Goal: Transaction & Acquisition: Obtain resource

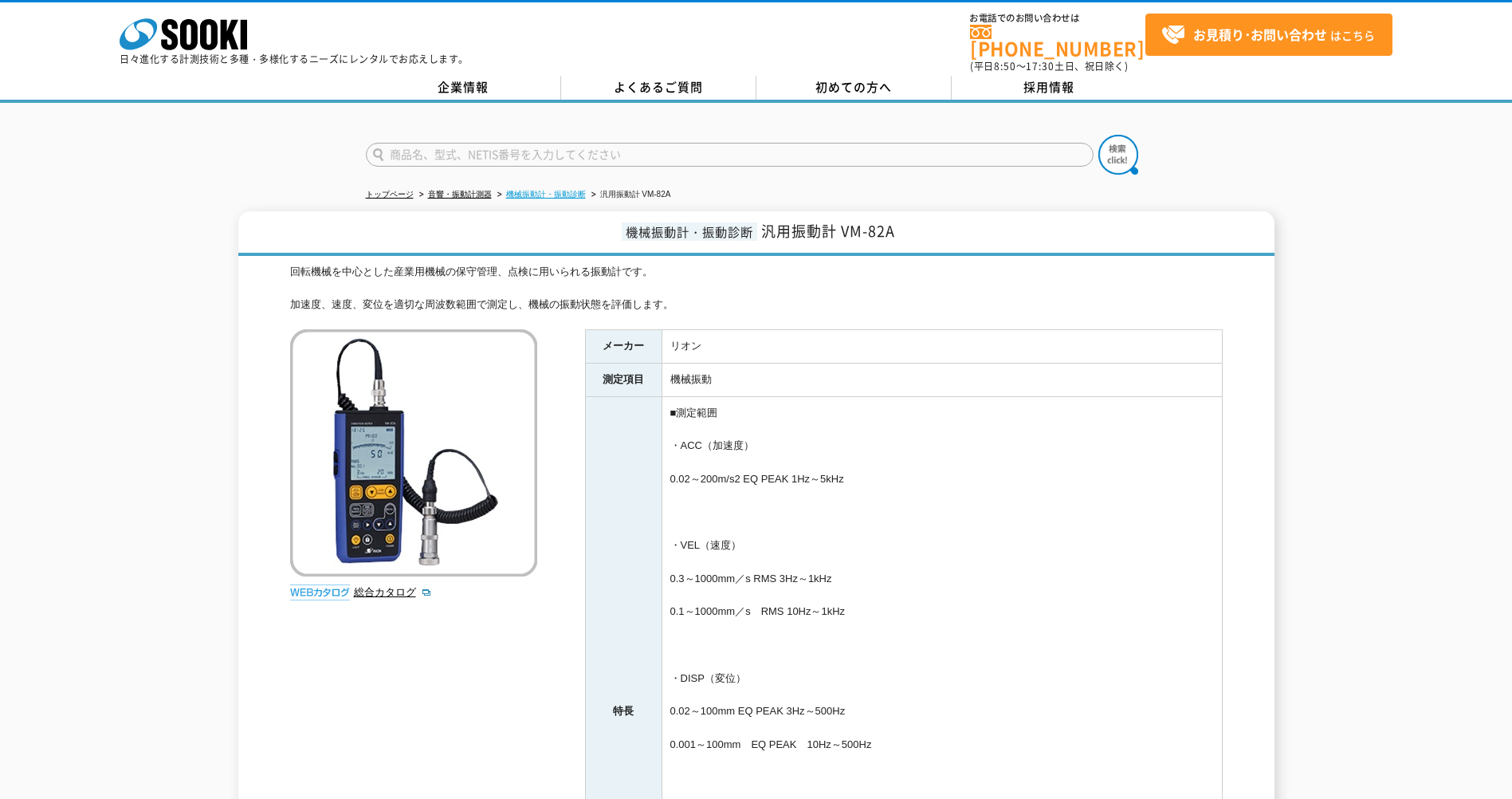
click at [563, 190] on link "機械振動計・振動診断" at bounding box center [546, 194] width 80 height 9
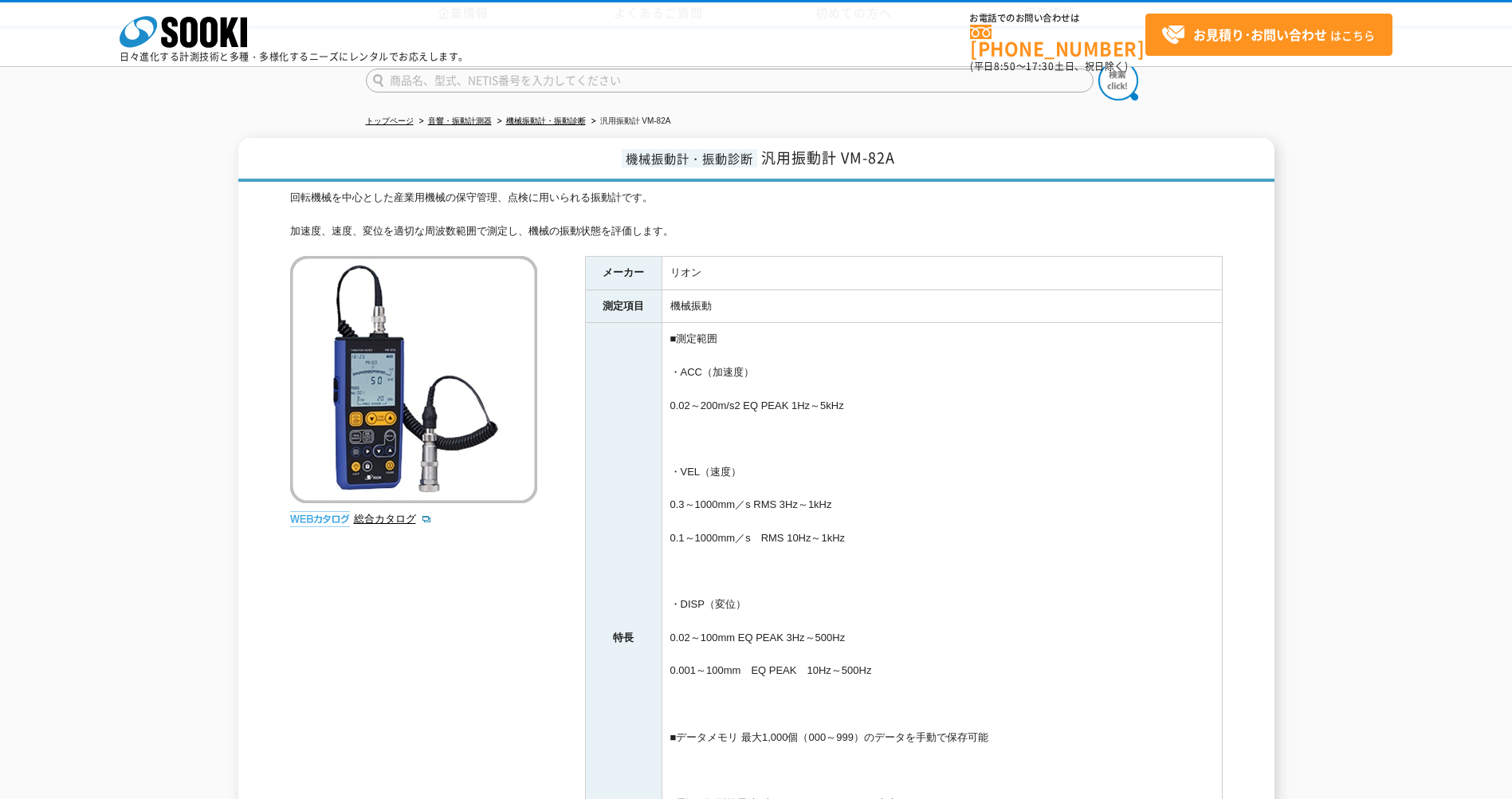
scroll to position [265, 0]
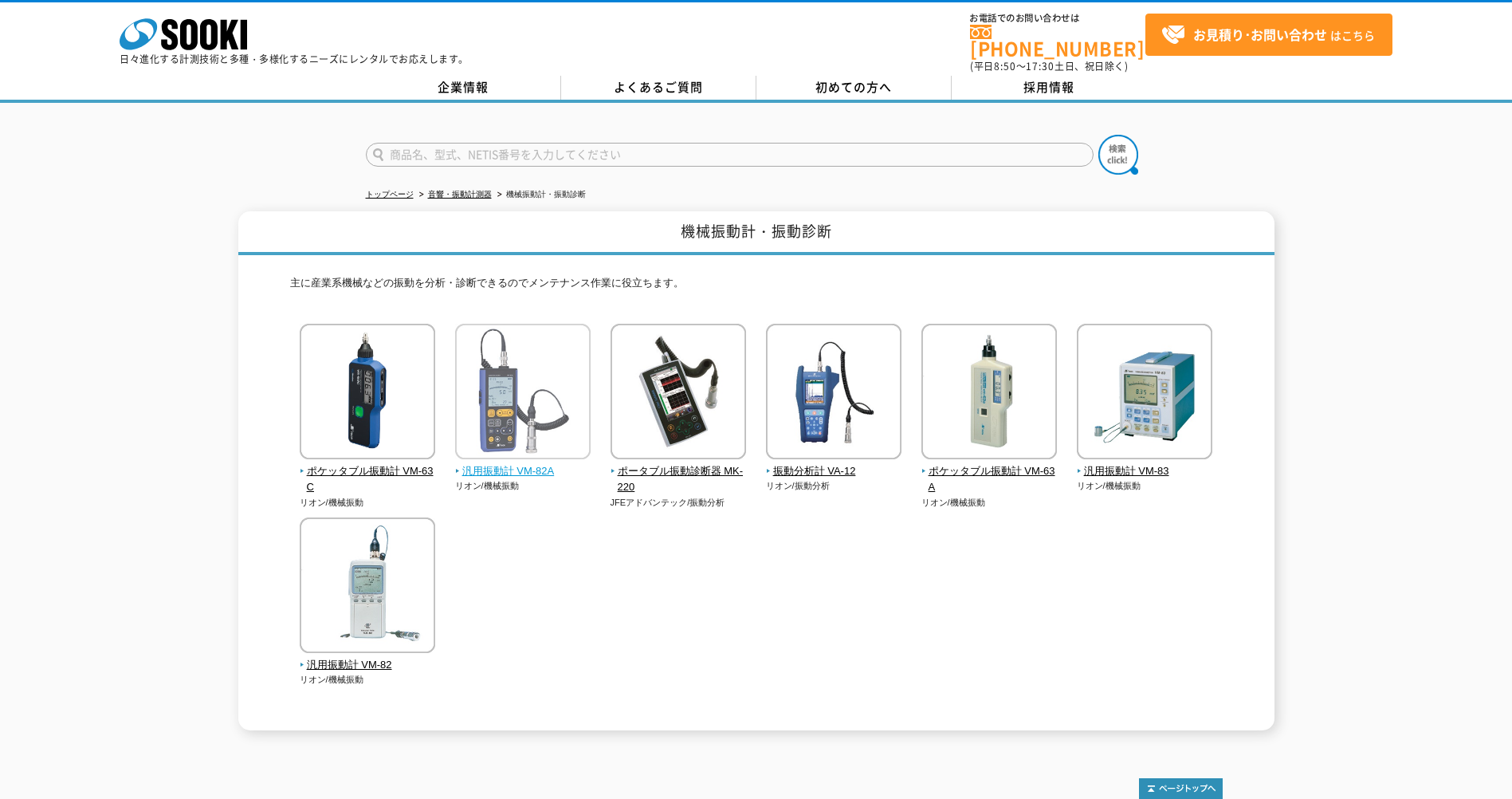
click at [525, 410] on img at bounding box center [523, 393] width 136 height 139
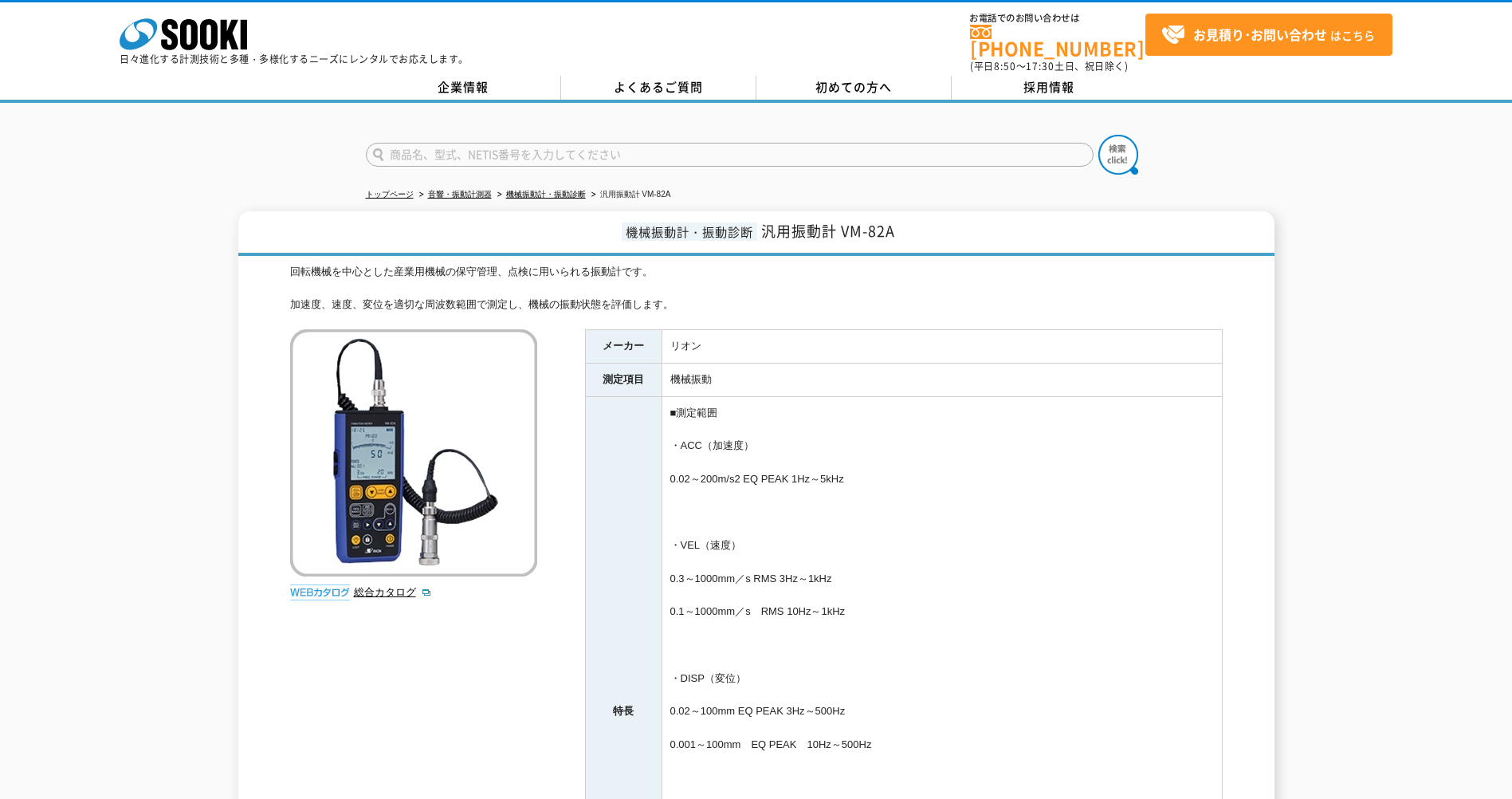
click at [500, 467] on img at bounding box center [414, 453] width 247 height 247
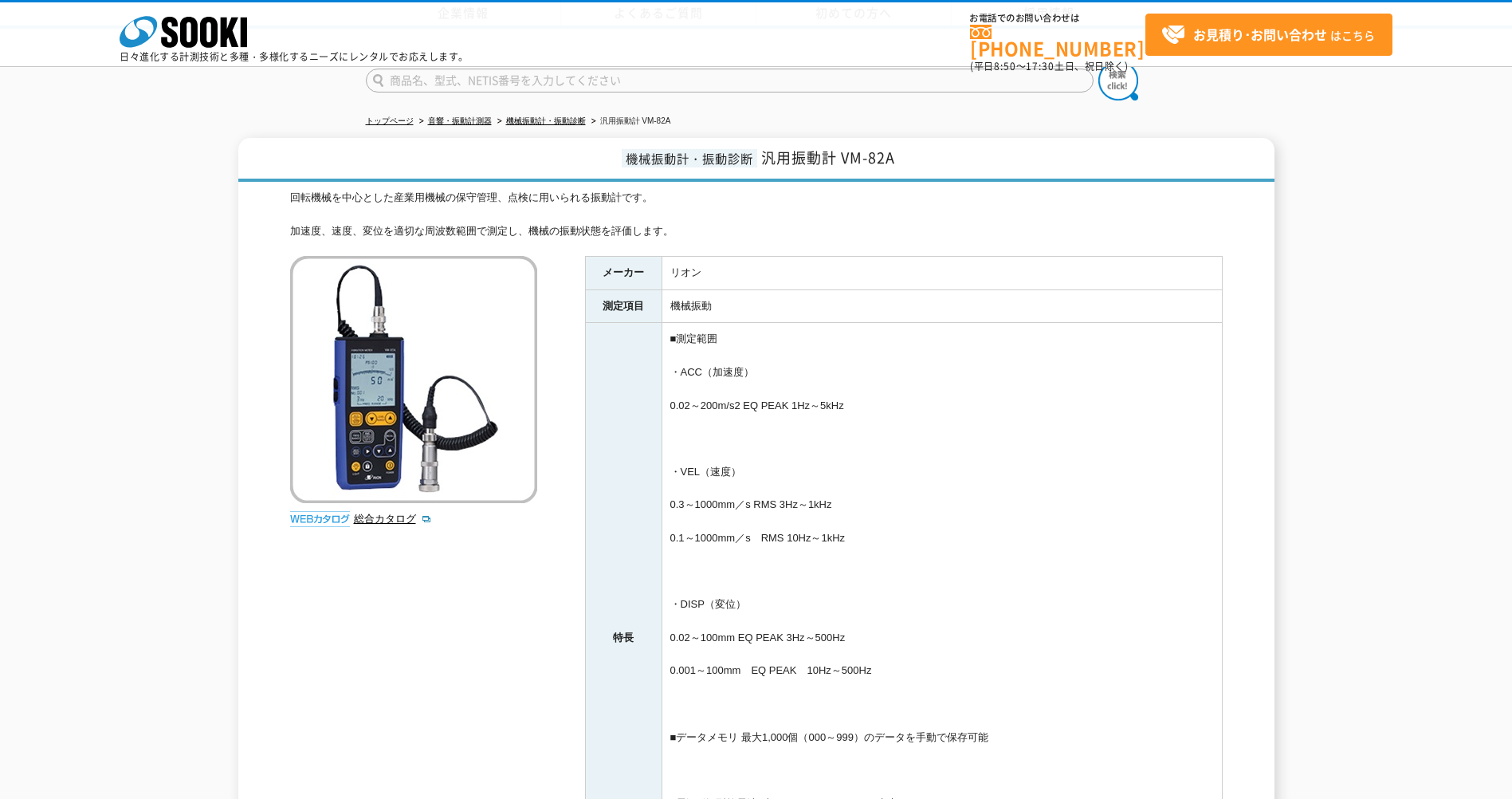
scroll to position [399, 0]
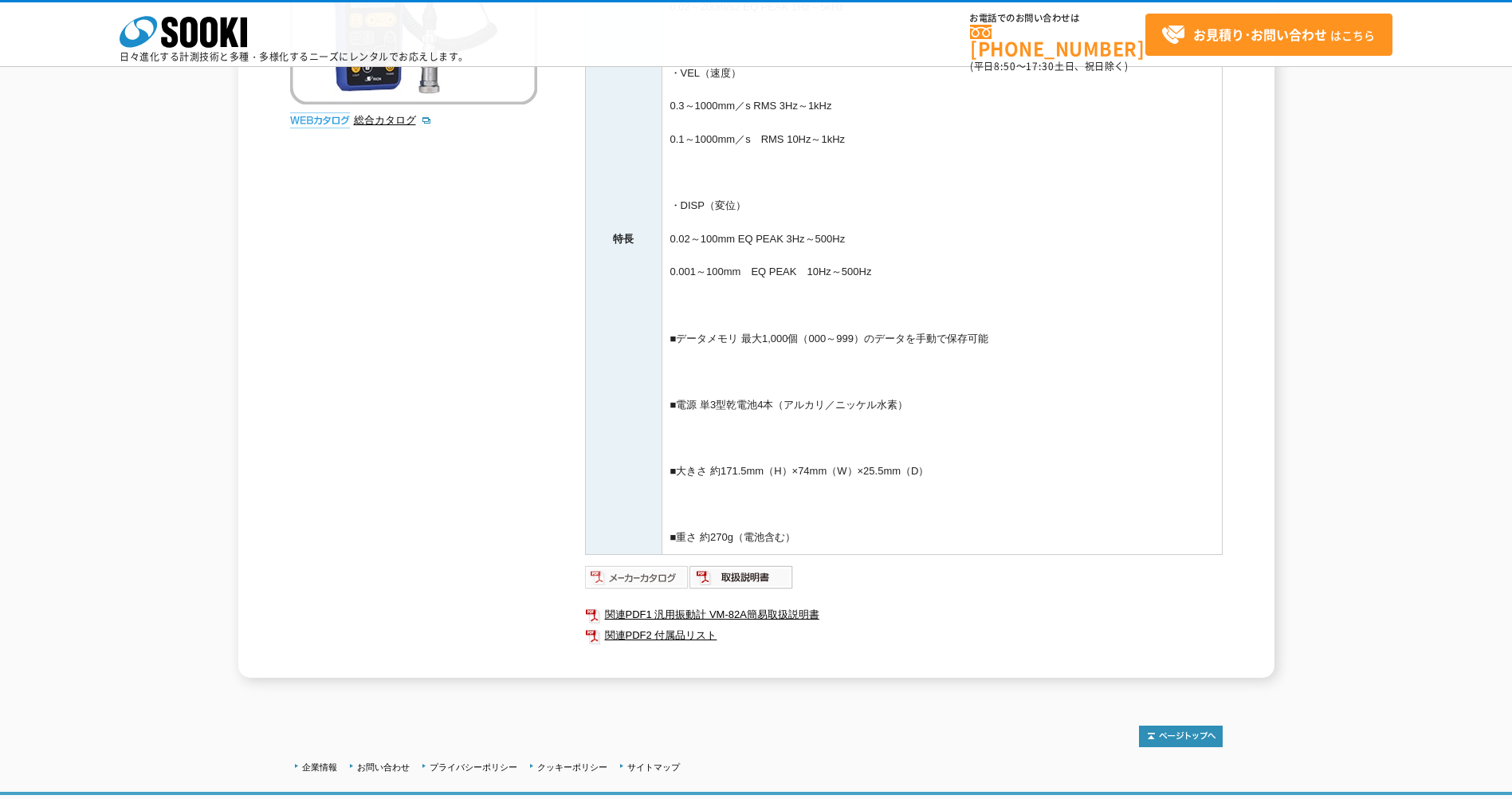
click at [675, 574] on img at bounding box center [636, 577] width 104 height 26
